Goal: Information Seeking & Learning: Learn about a topic

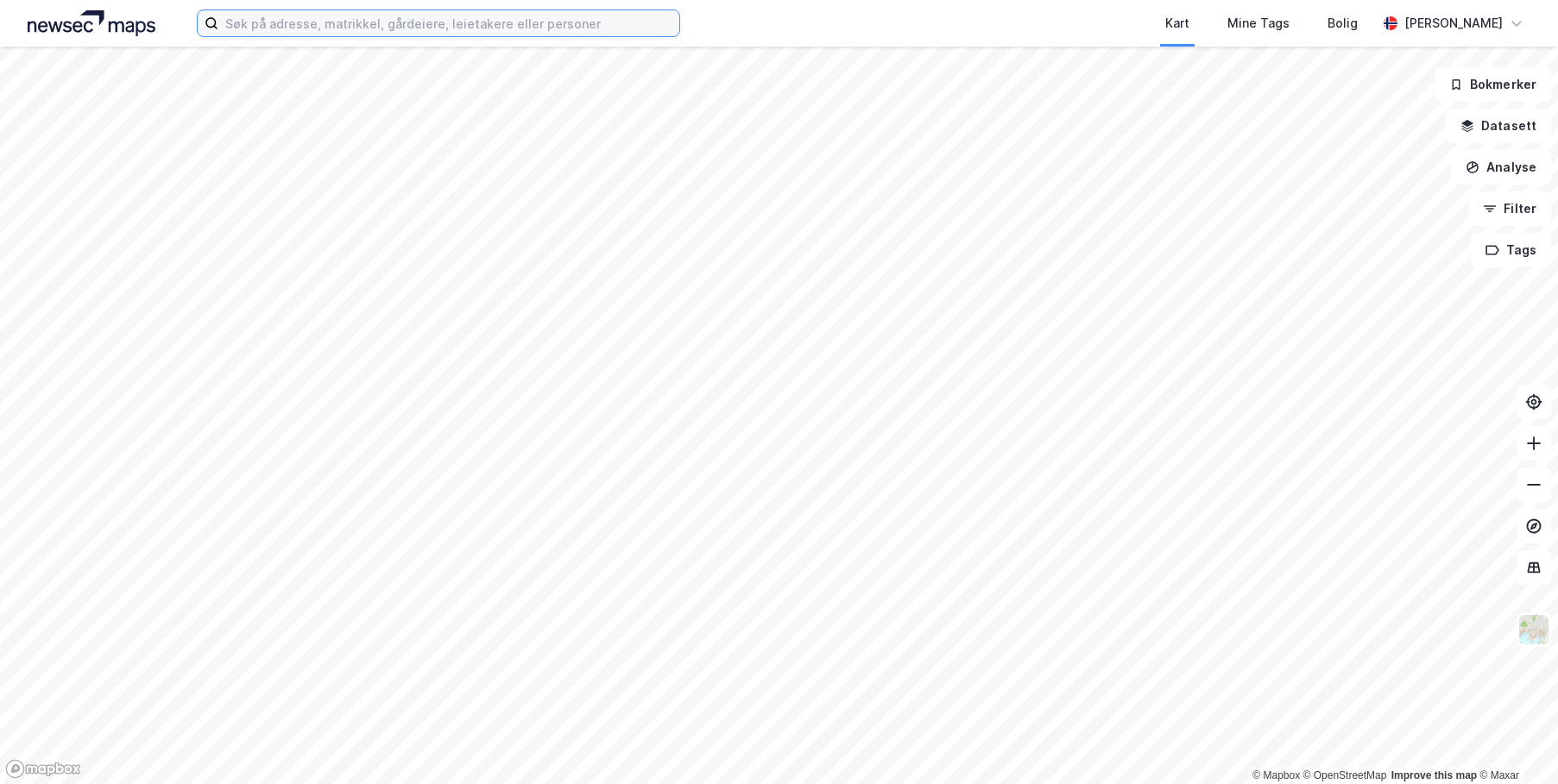
click at [488, 19] on input at bounding box center [449, 23] width 461 height 26
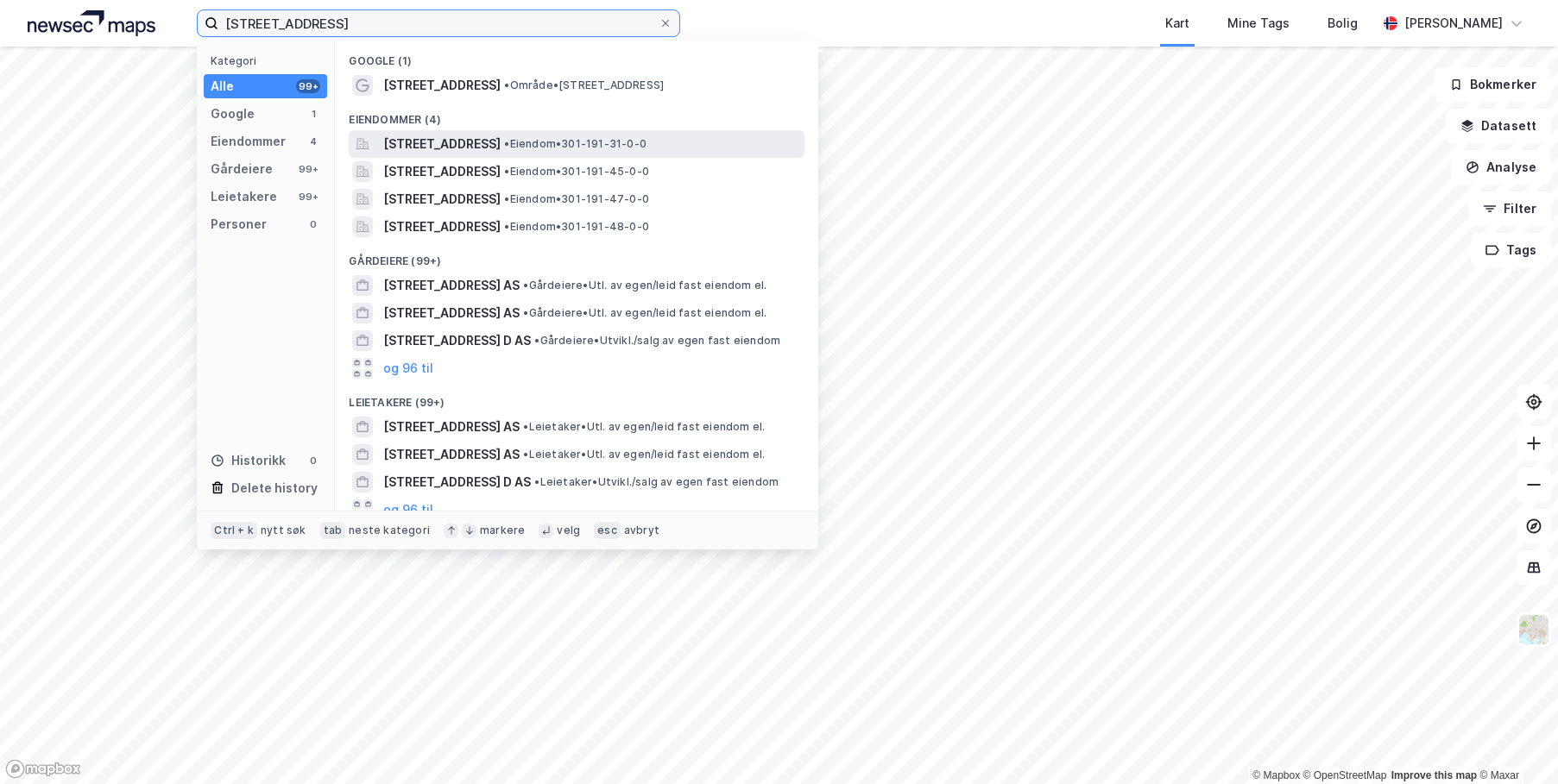
type input "[STREET_ADDRESS]"
click at [446, 150] on span "[STREET_ADDRESS]" at bounding box center [442, 143] width 117 height 20
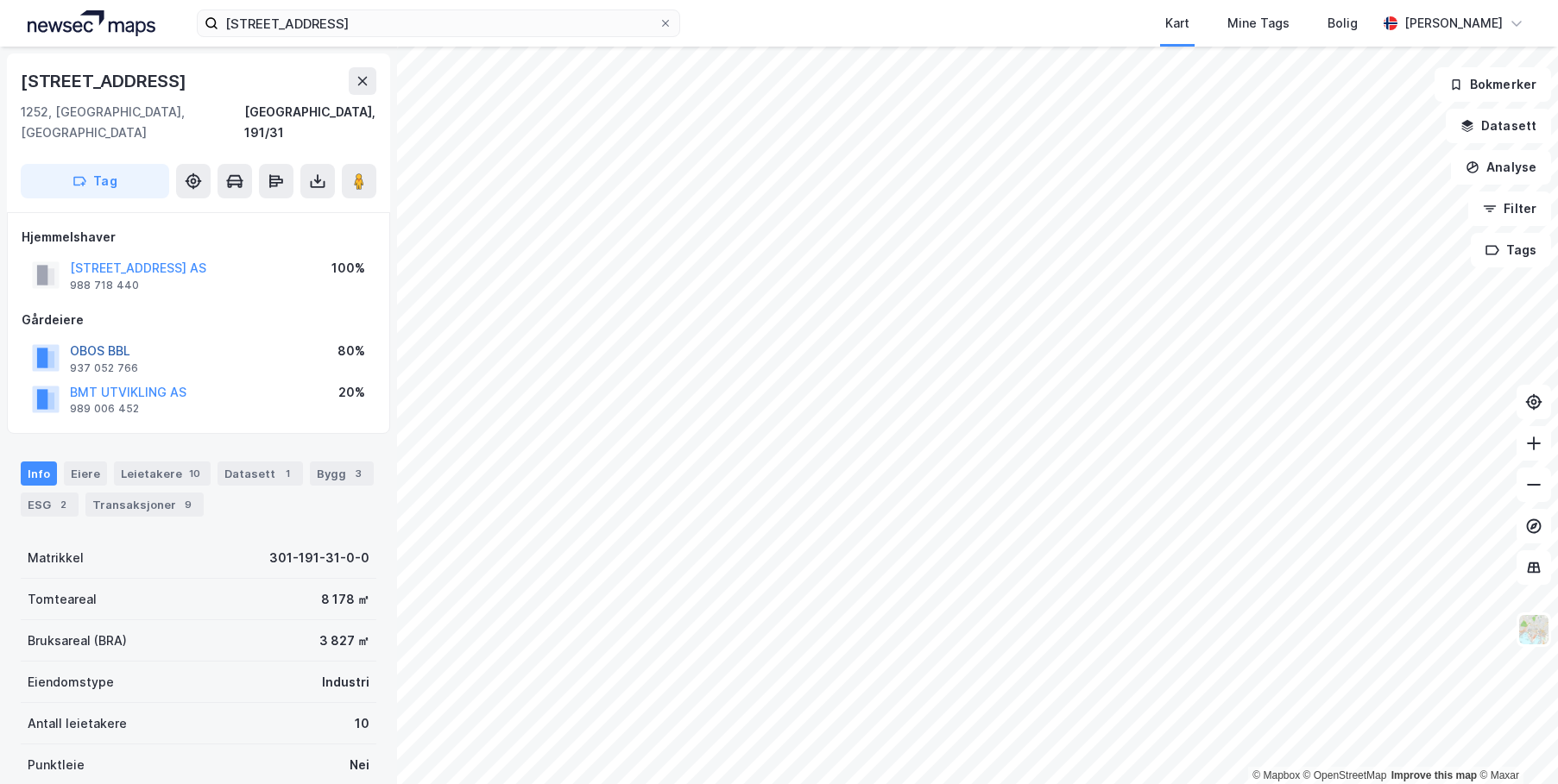
click at [0, 0] on button "OBOS BBL" at bounding box center [0, 0] width 0 height 0
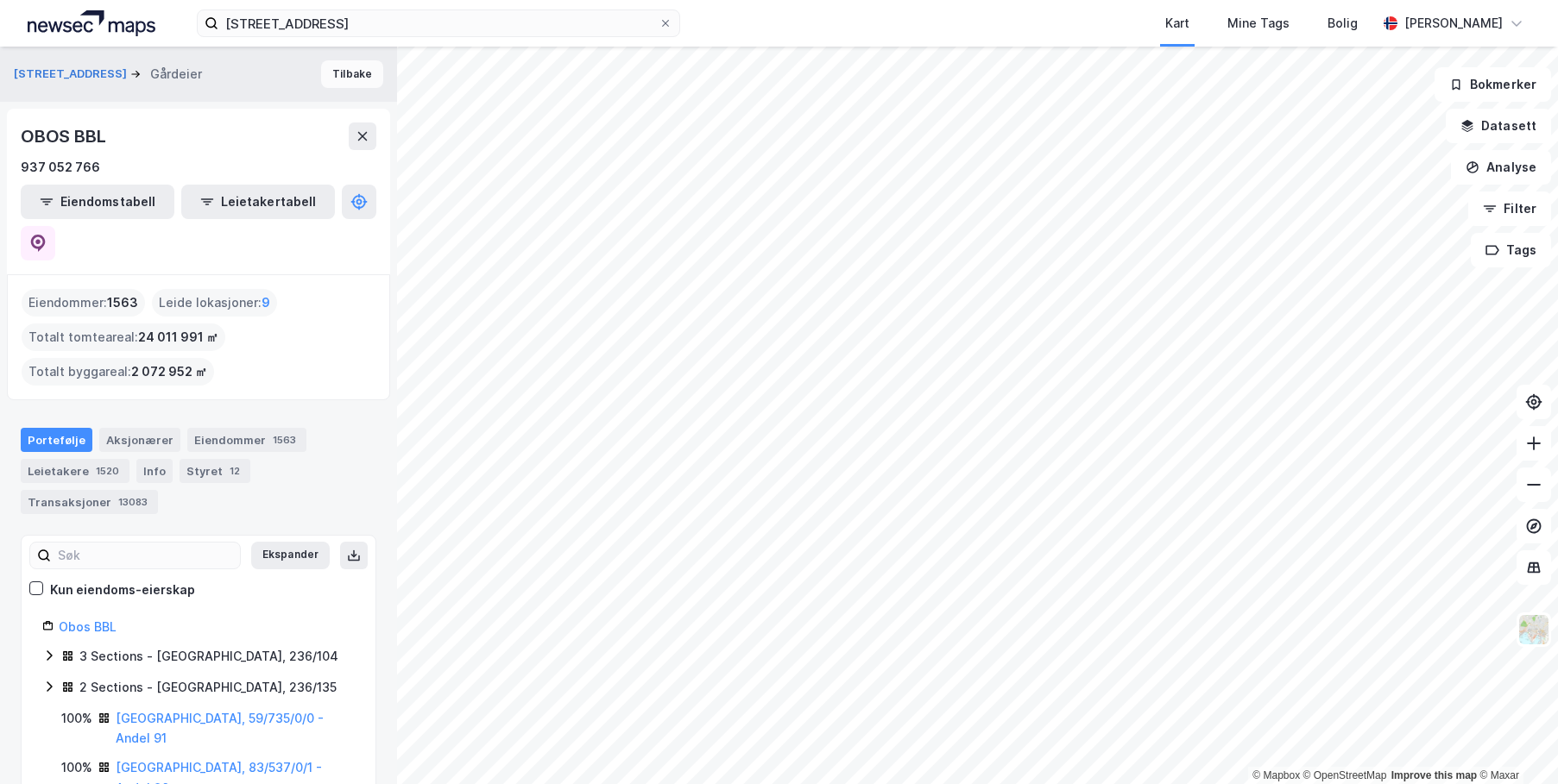
click at [339, 78] on button "Tilbake" at bounding box center [352, 73] width 62 height 27
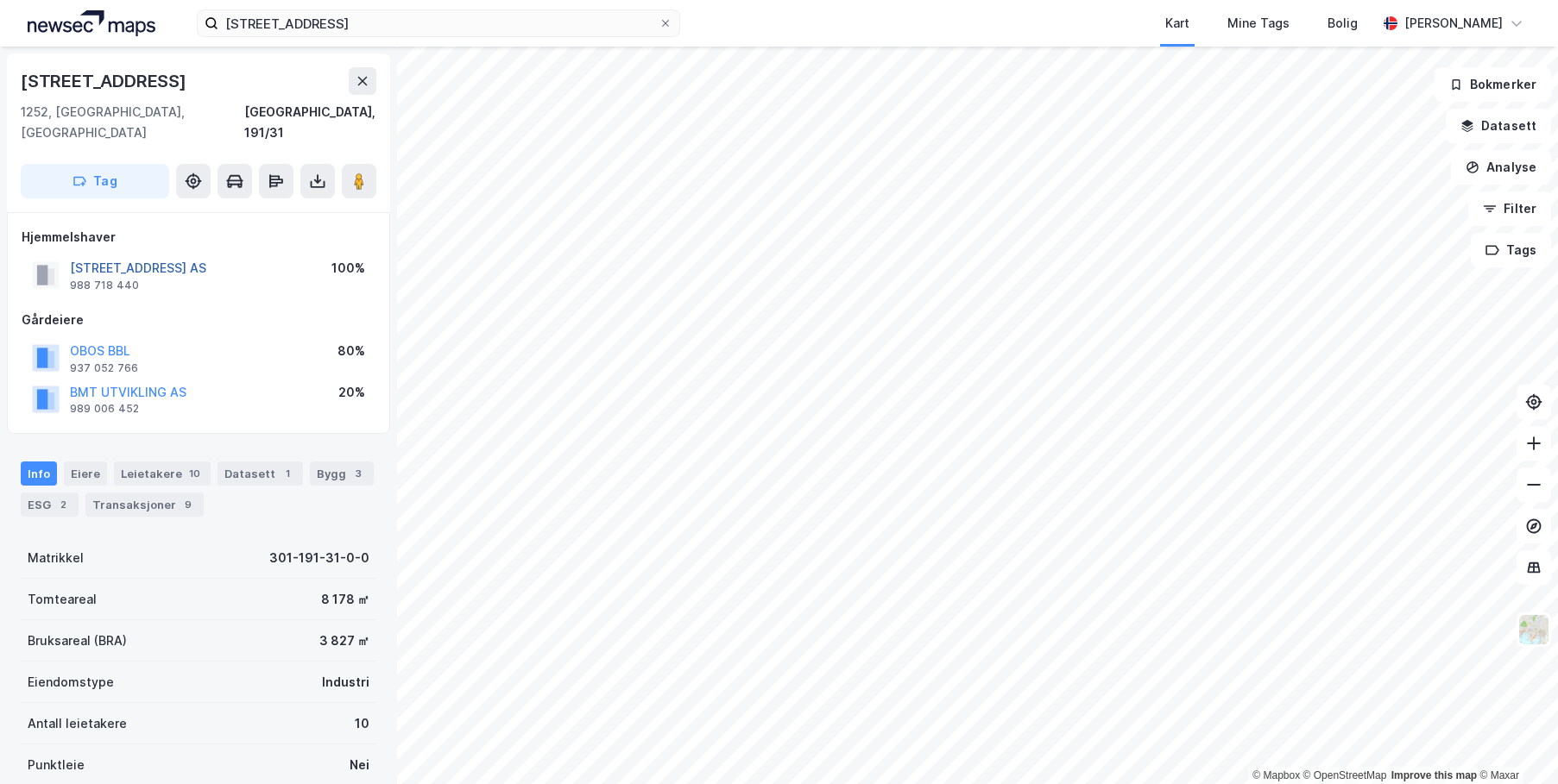
click at [0, 0] on button "[STREET_ADDRESS] AS" at bounding box center [0, 0] width 0 height 0
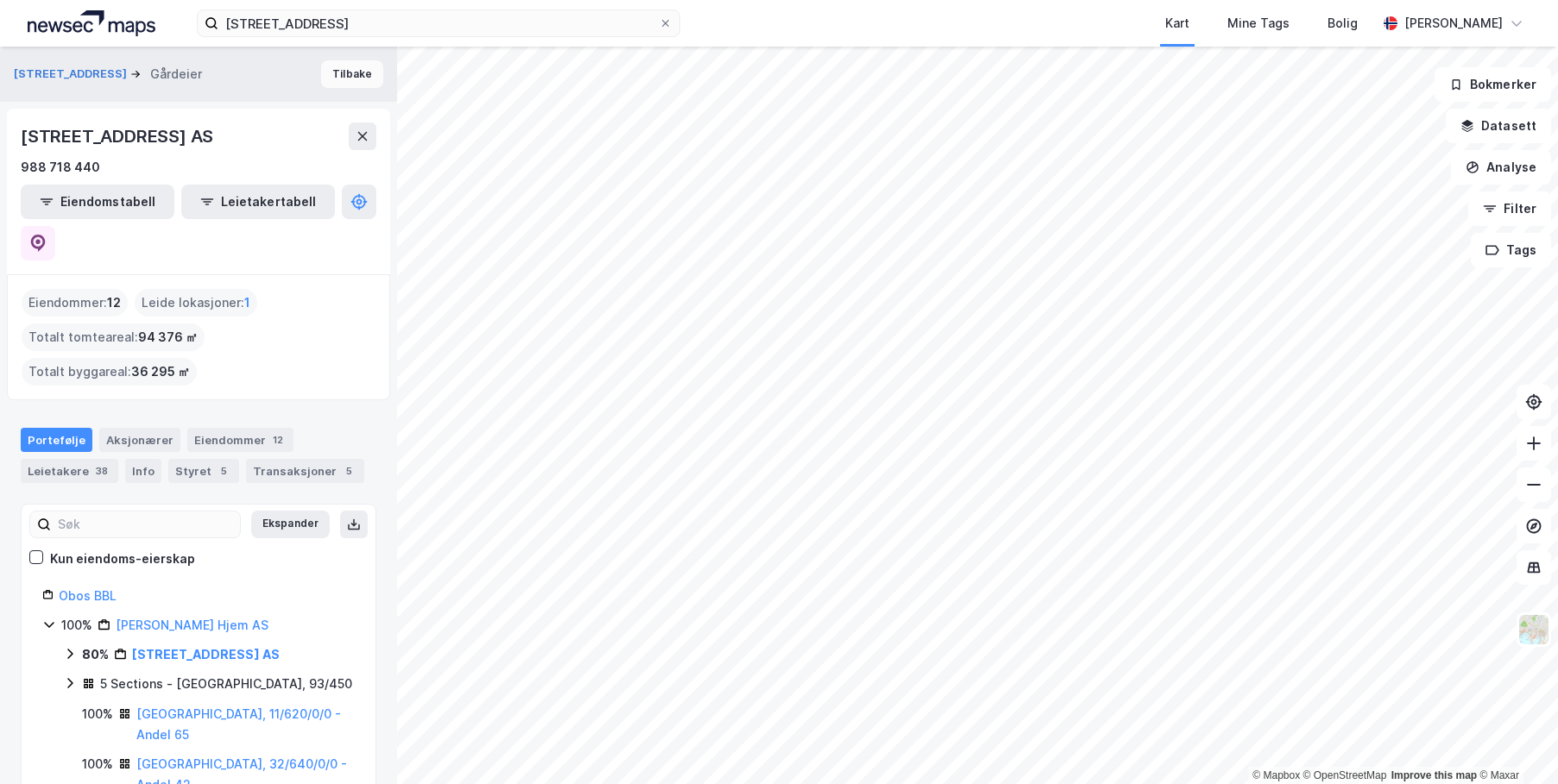
click at [344, 72] on button "Tilbake" at bounding box center [352, 73] width 62 height 27
